Goal: Task Accomplishment & Management: Complete application form

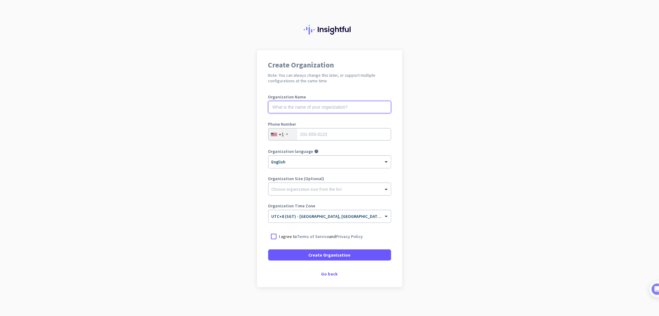
click at [316, 108] on input "text" at bounding box center [329, 107] width 123 height 12
type input "I'M Hotel"
click at [330, 131] on input "tel" at bounding box center [329, 134] width 123 height 12
click at [283, 136] on div "+1" at bounding box center [283, 134] width 29 height 12
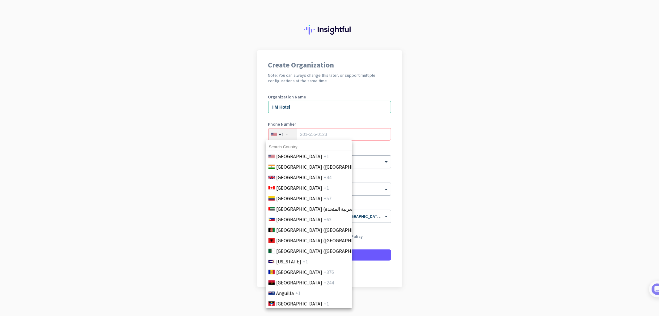
click at [283, 134] on div at bounding box center [329, 158] width 659 height 316
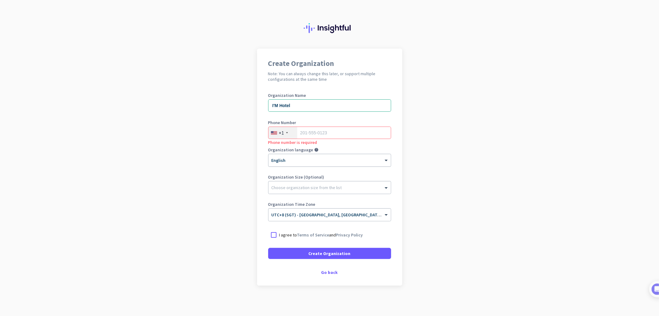
scroll to position [2, 0]
click at [275, 131] on div "+1" at bounding box center [283, 132] width 29 height 12
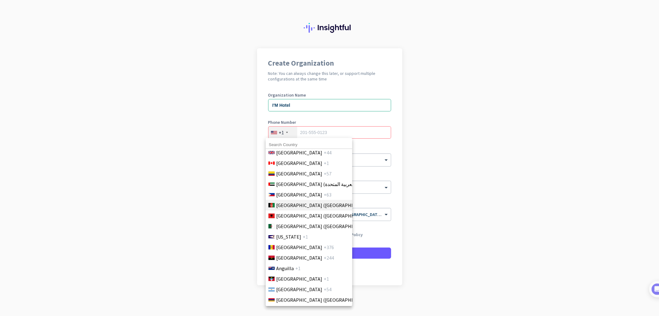
scroll to position [34, 0]
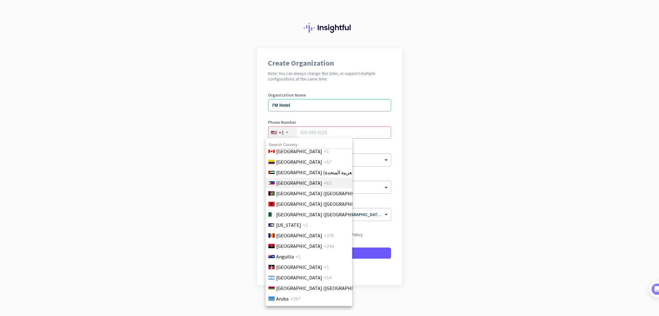
click at [324, 184] on span "+63" at bounding box center [328, 182] width 8 height 7
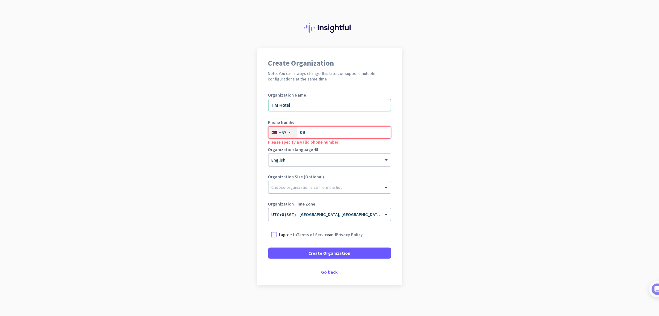
type input "0"
type input "9561758857"
drag, startPoint x: 462, startPoint y: 184, endPoint x: 418, endPoint y: 189, distance: 44.1
click at [463, 184] on app-onboarding-organization "Create Organization Note: You can always change this later, or support multiple…" at bounding box center [329, 182] width 659 height 268
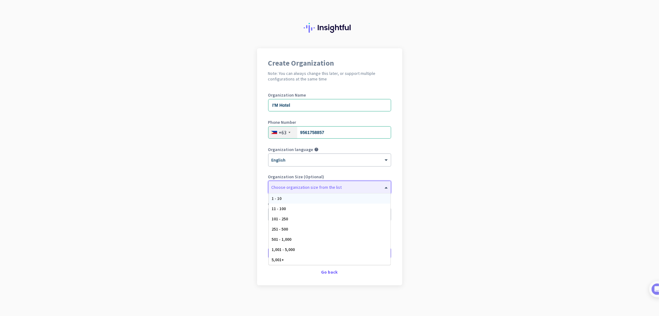
click at [333, 182] on div at bounding box center [330, 185] width 122 height 6
click at [332, 215] on div "101 - 250" at bounding box center [330, 219] width 122 height 10
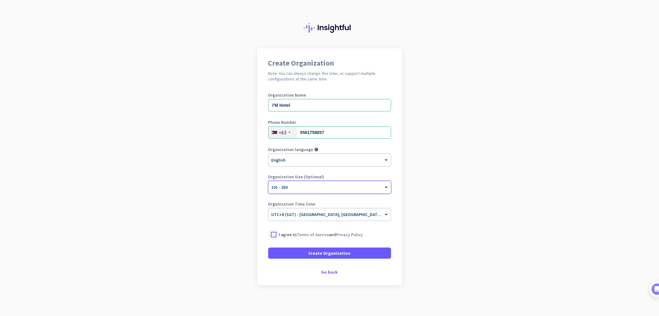
click at [270, 236] on div at bounding box center [273, 234] width 11 height 11
click at [310, 252] on span "Create Organization" at bounding box center [330, 253] width 42 height 6
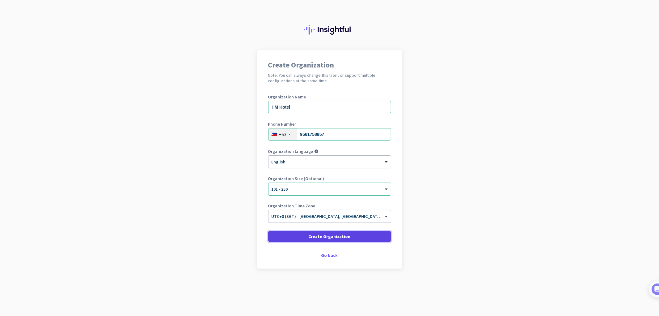
scroll to position [0, 0]
click at [307, 239] on span at bounding box center [329, 236] width 123 height 15
